Goal: Task Accomplishment & Management: Complete application form

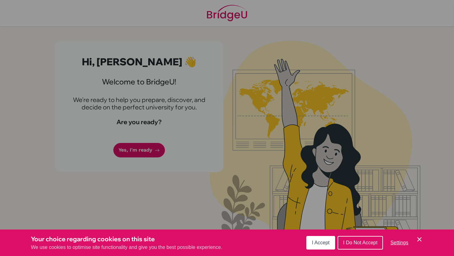
click at [353, 248] on button "I Do Not Accept" at bounding box center [359, 243] width 45 height 14
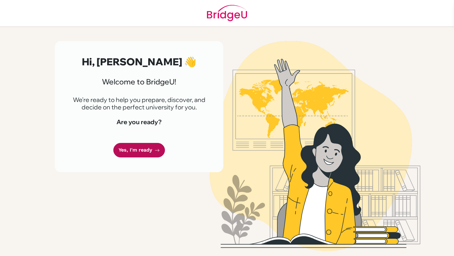
click at [146, 155] on link "Yes, I'm ready" at bounding box center [139, 150] width 52 height 15
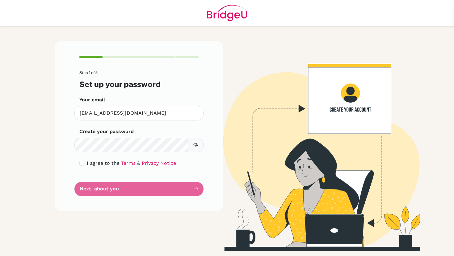
click at [125, 154] on form "Step 1 of 5 Set up your password Your email [EMAIL_ADDRESS][DOMAIN_NAME] Invali…" at bounding box center [138, 134] width 119 height 126
click at [84, 162] on input "checkbox" at bounding box center [81, 163] width 5 height 5
checkbox input "true"
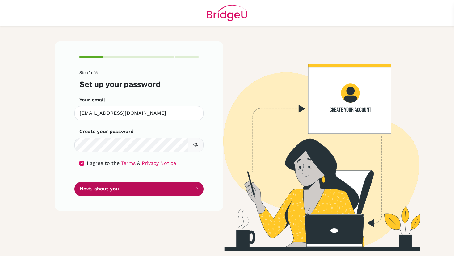
click at [184, 192] on button "Next, about you" at bounding box center [138, 189] width 129 height 15
